Goal: Task Accomplishment & Management: Use online tool/utility

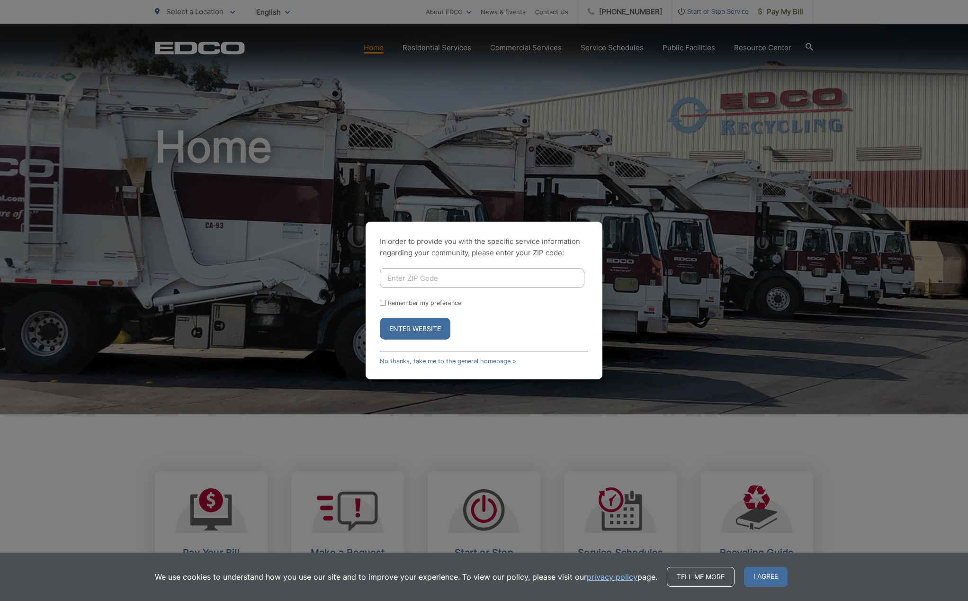
click at [454, 279] on input "Enter ZIP Code" at bounding box center [482, 278] width 205 height 20
type input "92107"
click at [424, 327] on button "Enter Website" at bounding box center [415, 329] width 71 height 22
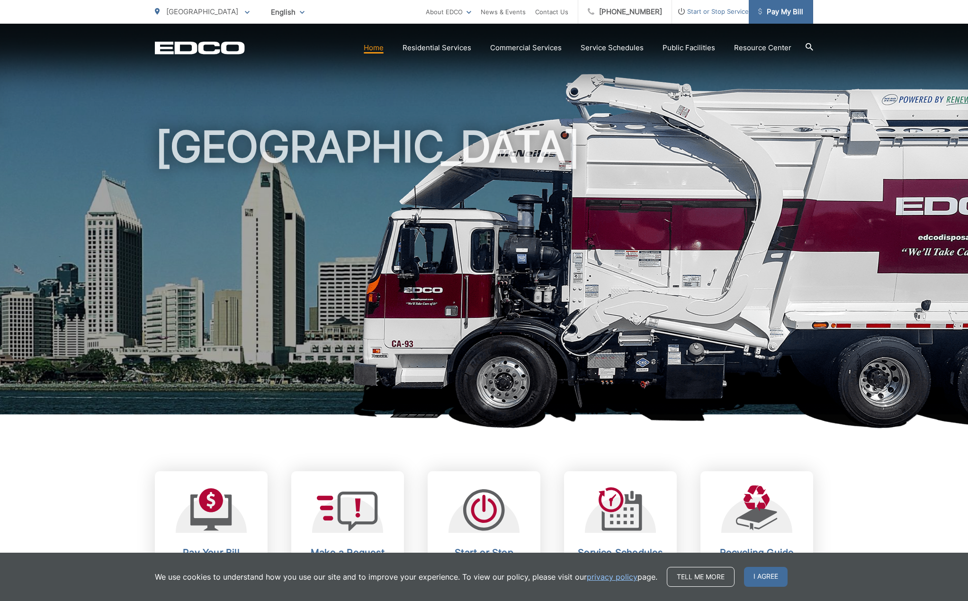
click at [785, 14] on span "Pay My Bill" at bounding box center [780, 11] width 45 height 11
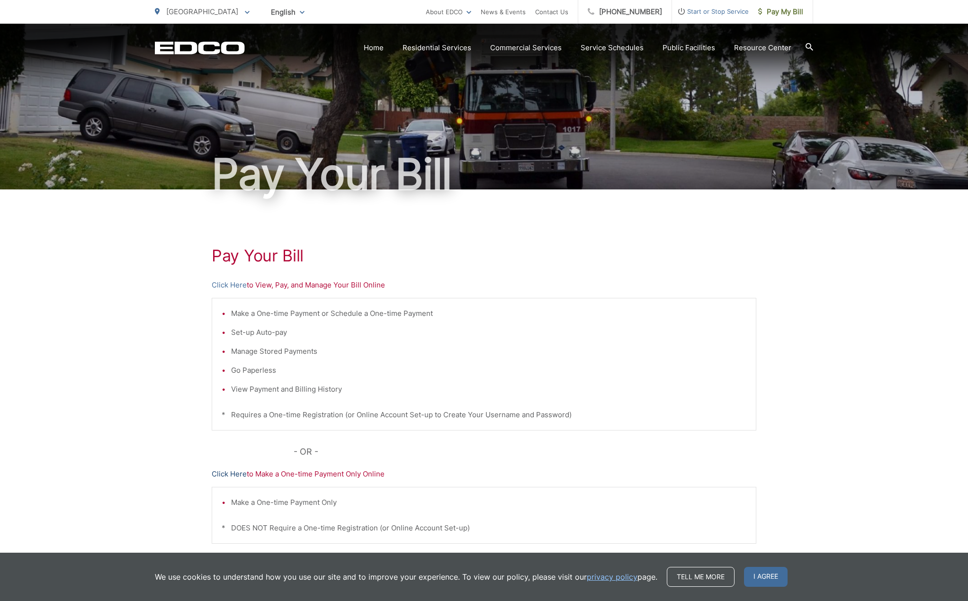
click at [224, 476] on link "Click Here" at bounding box center [229, 473] width 35 height 11
